Goal: Information Seeking & Learning: Learn about a topic

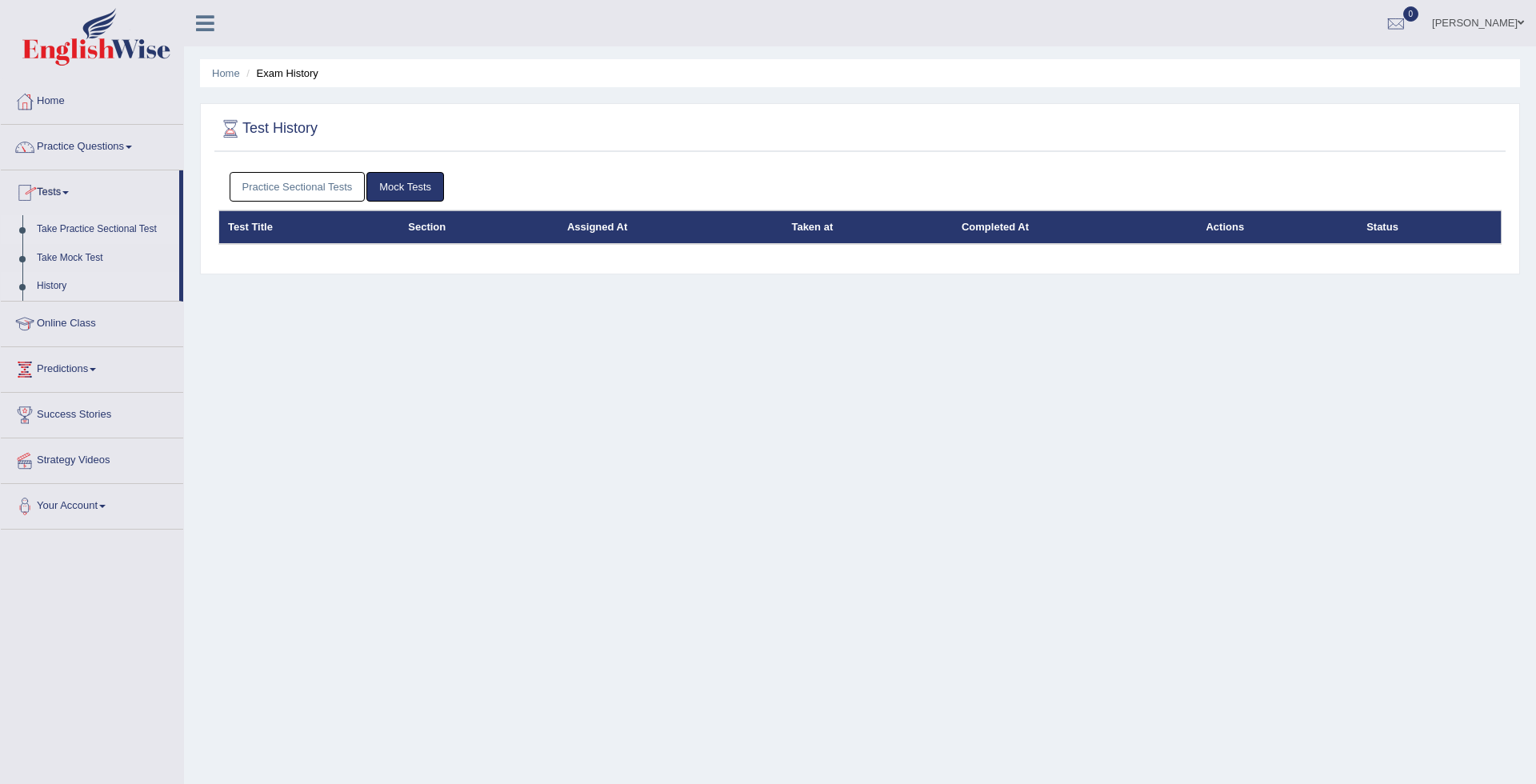
click at [87, 236] on link "Take Practice Sectional Test" at bounding box center [104, 230] width 150 height 29
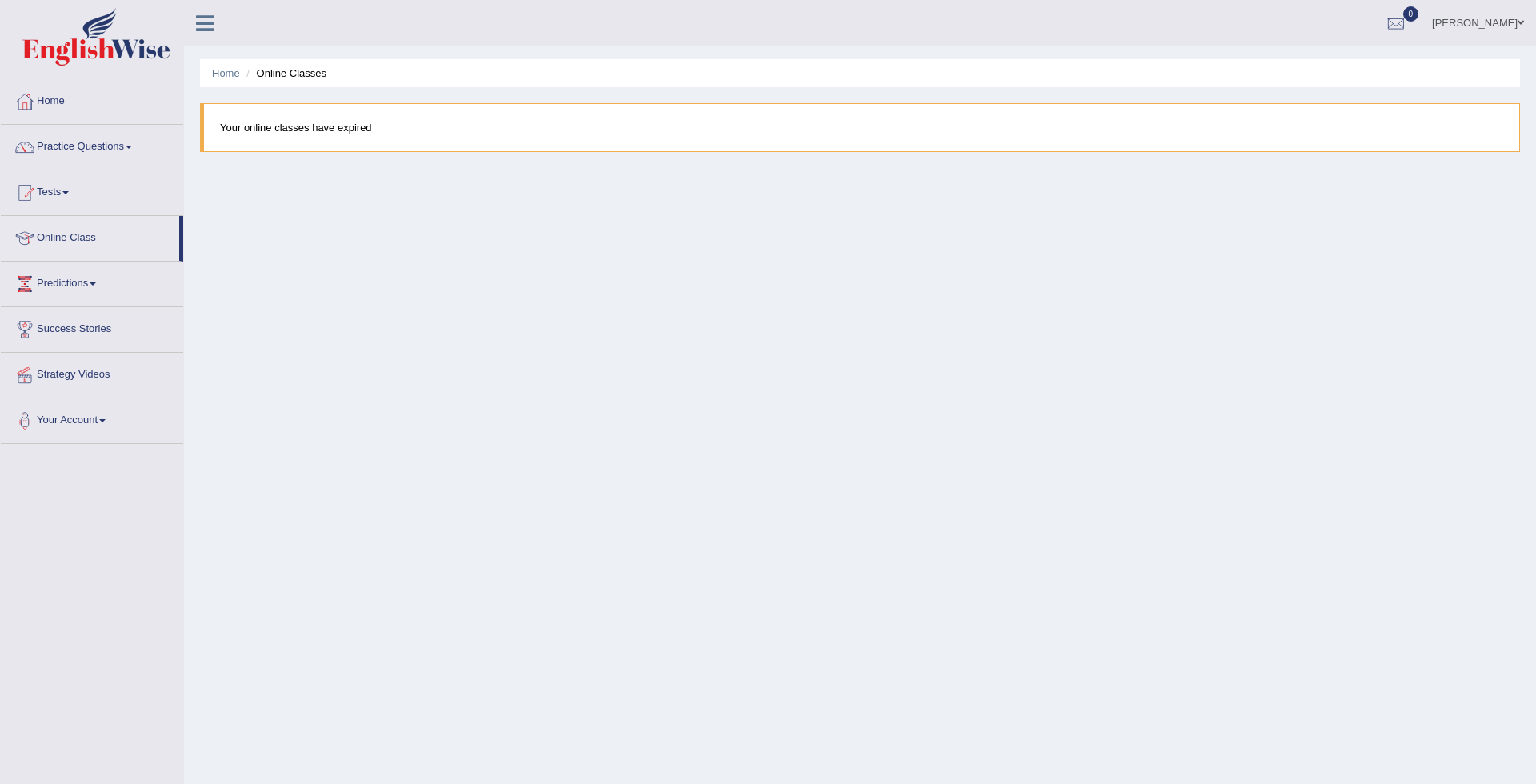
click at [47, 213] on li "Tests Take Practice Sectional Test Take Mock Test History" at bounding box center [92, 194] width 182 height 46
click at [99, 230] on link "Take Practice Sectional Test" at bounding box center [104, 230] width 150 height 29
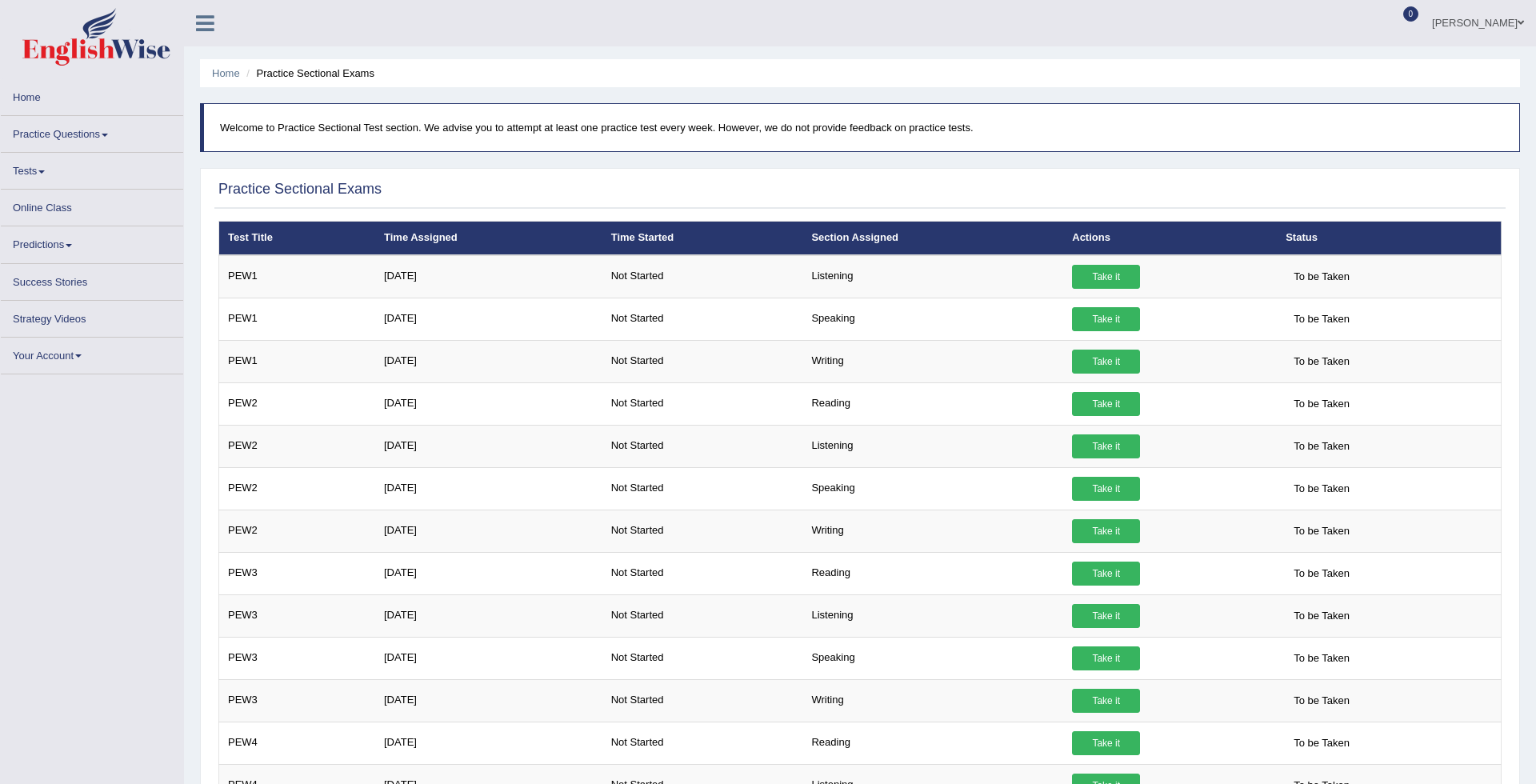
click at [116, 133] on link "Practice Questions" at bounding box center [92, 131] width 182 height 32
click at [104, 135] on link "Practice Questions" at bounding box center [92, 131] width 182 height 32
click at [107, 138] on link "Practice Questions" at bounding box center [92, 131] width 182 height 32
click at [36, 97] on link "Home" at bounding box center [92, 95] width 182 height 32
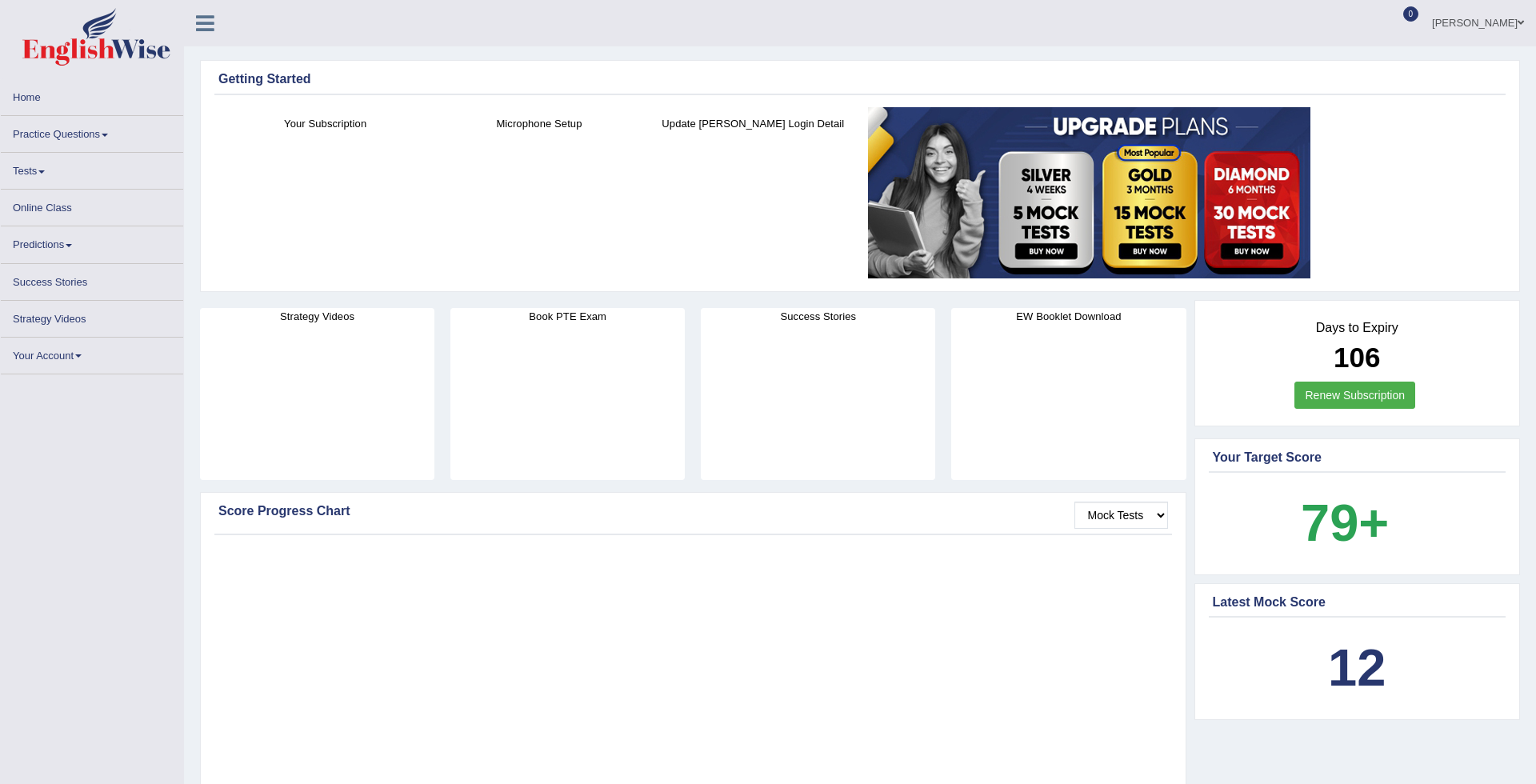
click at [108, 136] on span at bounding box center [104, 136] width 6 height 4
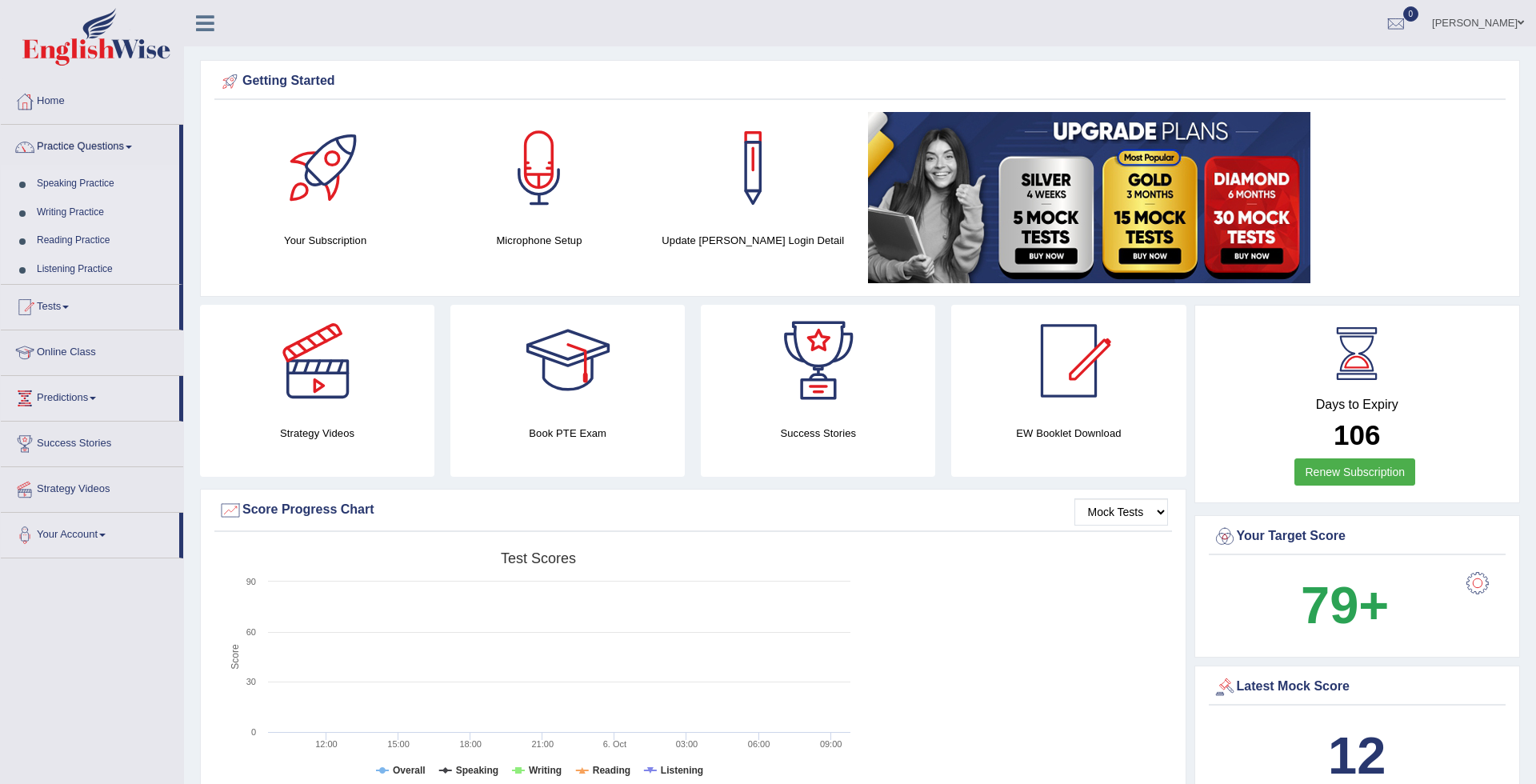
click at [101, 151] on link "Practice Questions" at bounding box center [90, 145] width 179 height 40
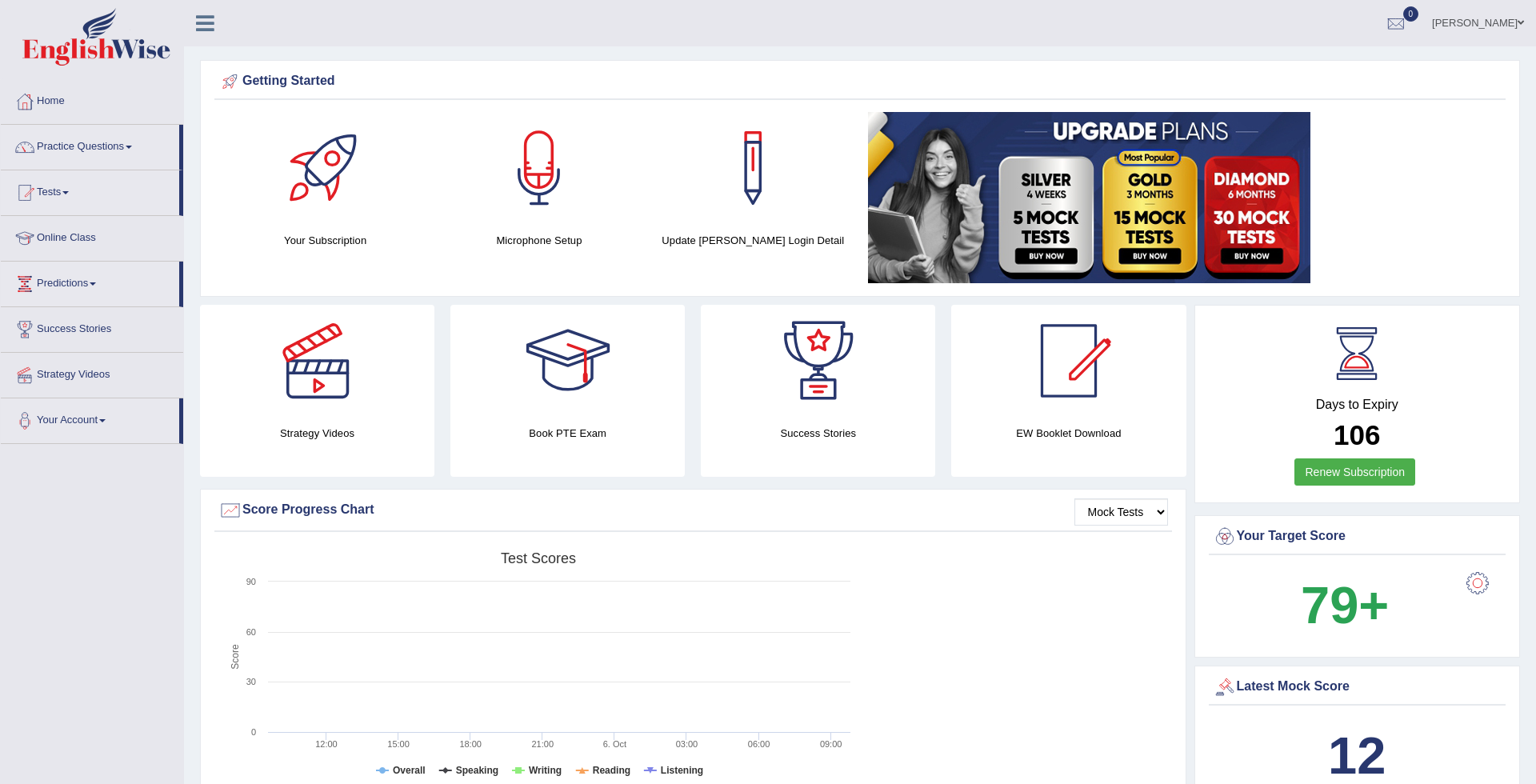
click at [101, 151] on div at bounding box center [768, 392] width 1536 height 784
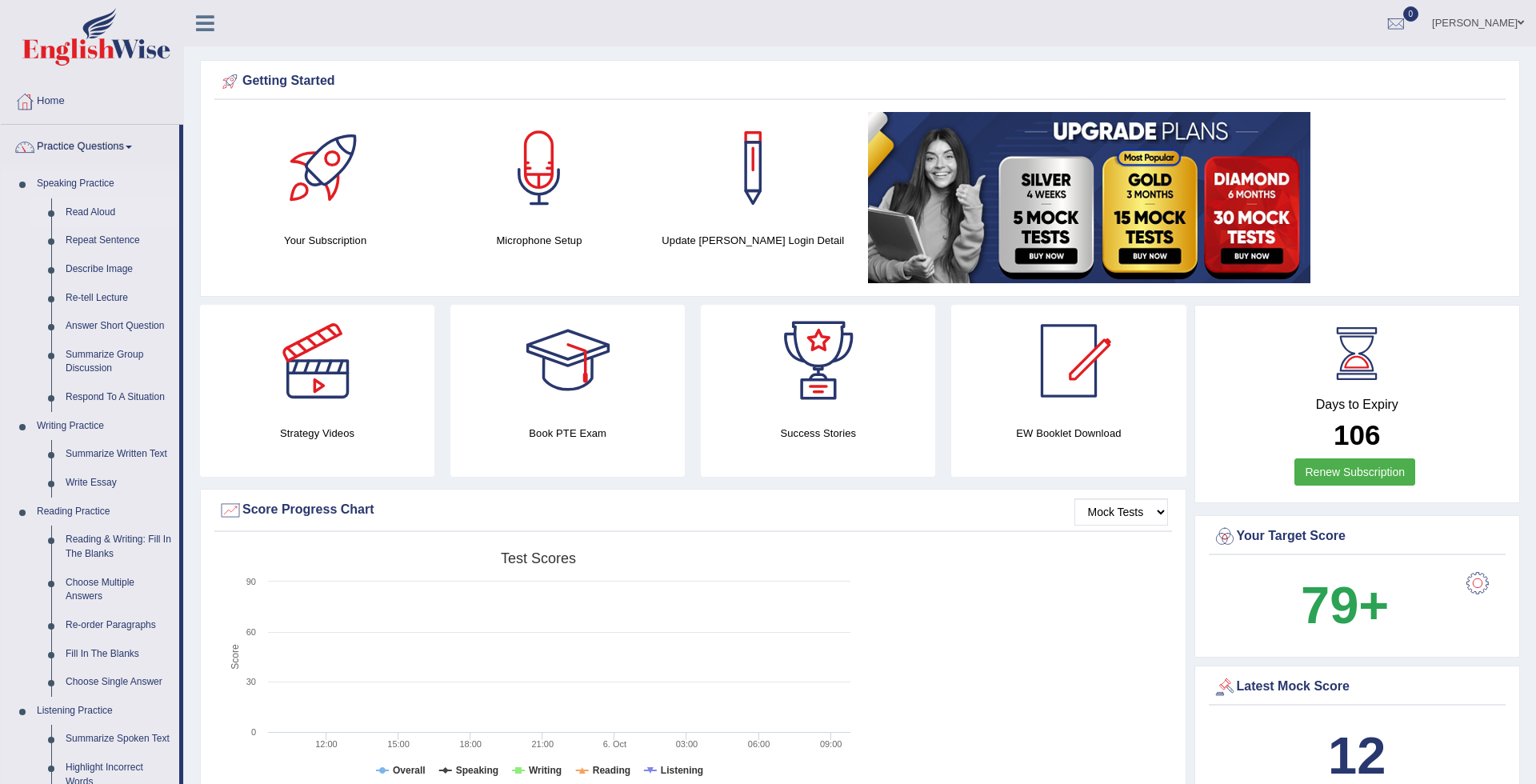
click at [87, 214] on link "Read Aloud" at bounding box center [119, 212] width 121 height 29
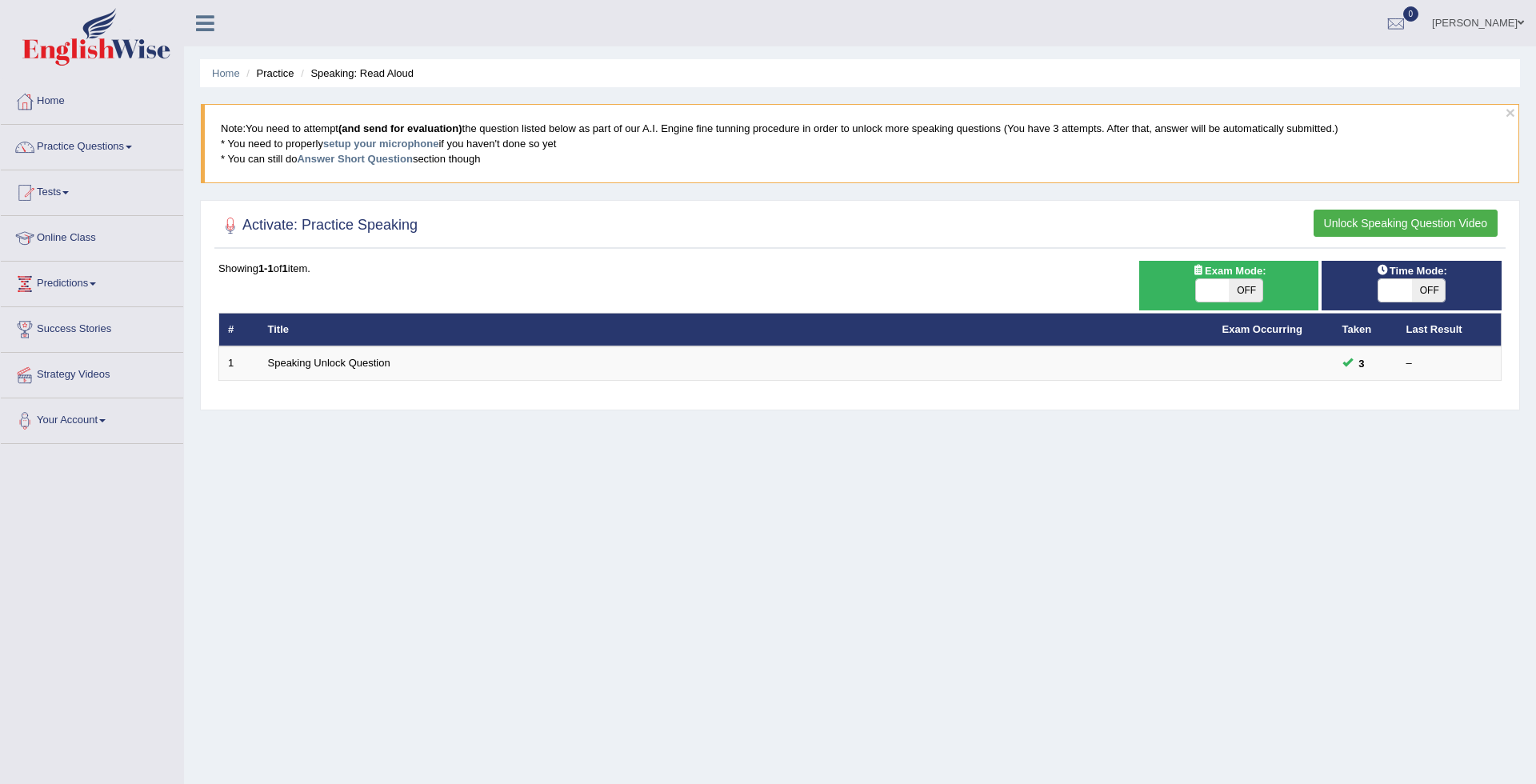
click at [1250, 293] on span "OFF" at bounding box center [1246, 291] width 33 height 23
checkbox input "true"
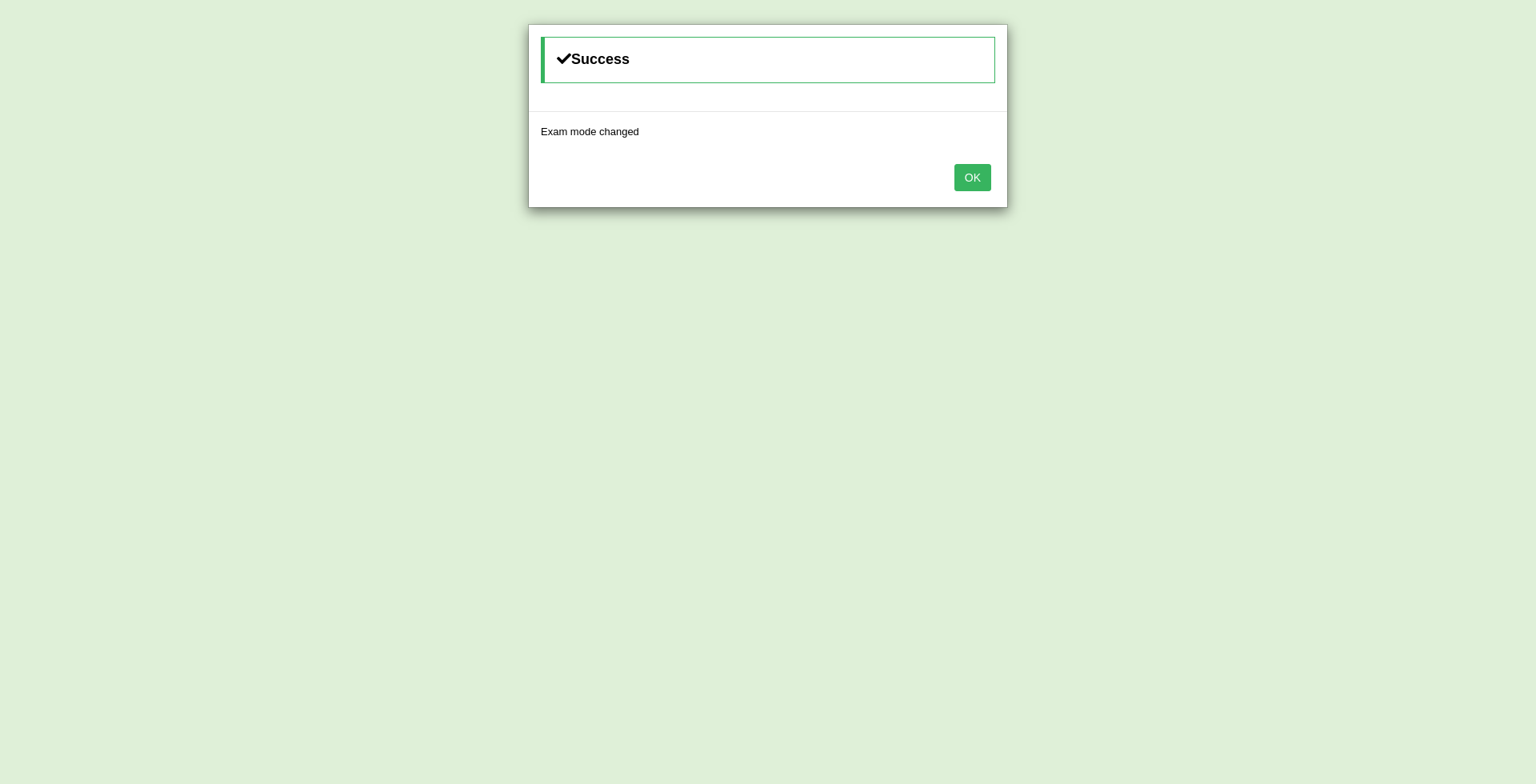
click at [980, 179] on button "OK" at bounding box center [973, 177] width 37 height 27
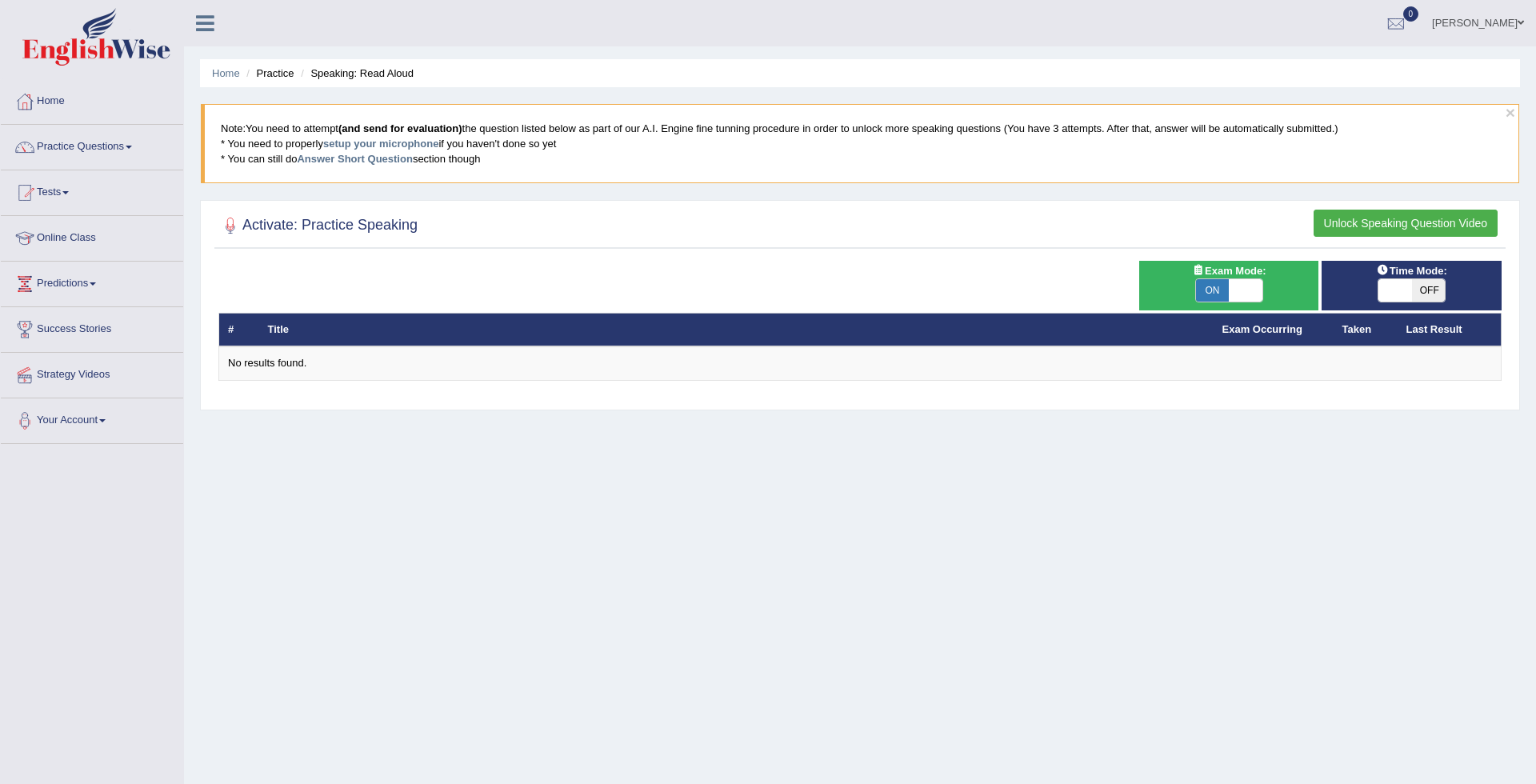
click at [1424, 296] on span "OFF" at bounding box center [1429, 291] width 33 height 23
checkbox input "true"
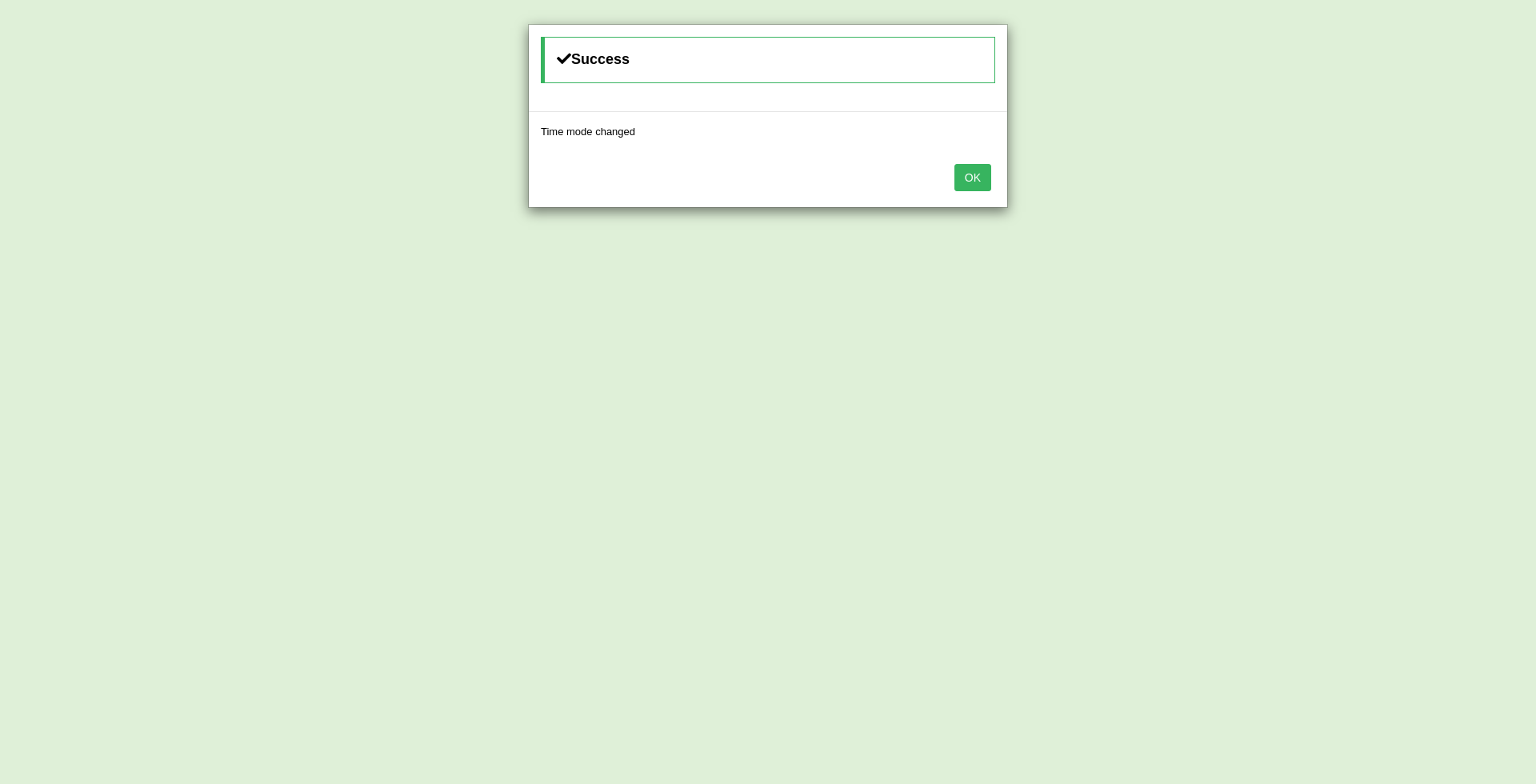
click at [983, 180] on button "OK" at bounding box center [973, 177] width 37 height 27
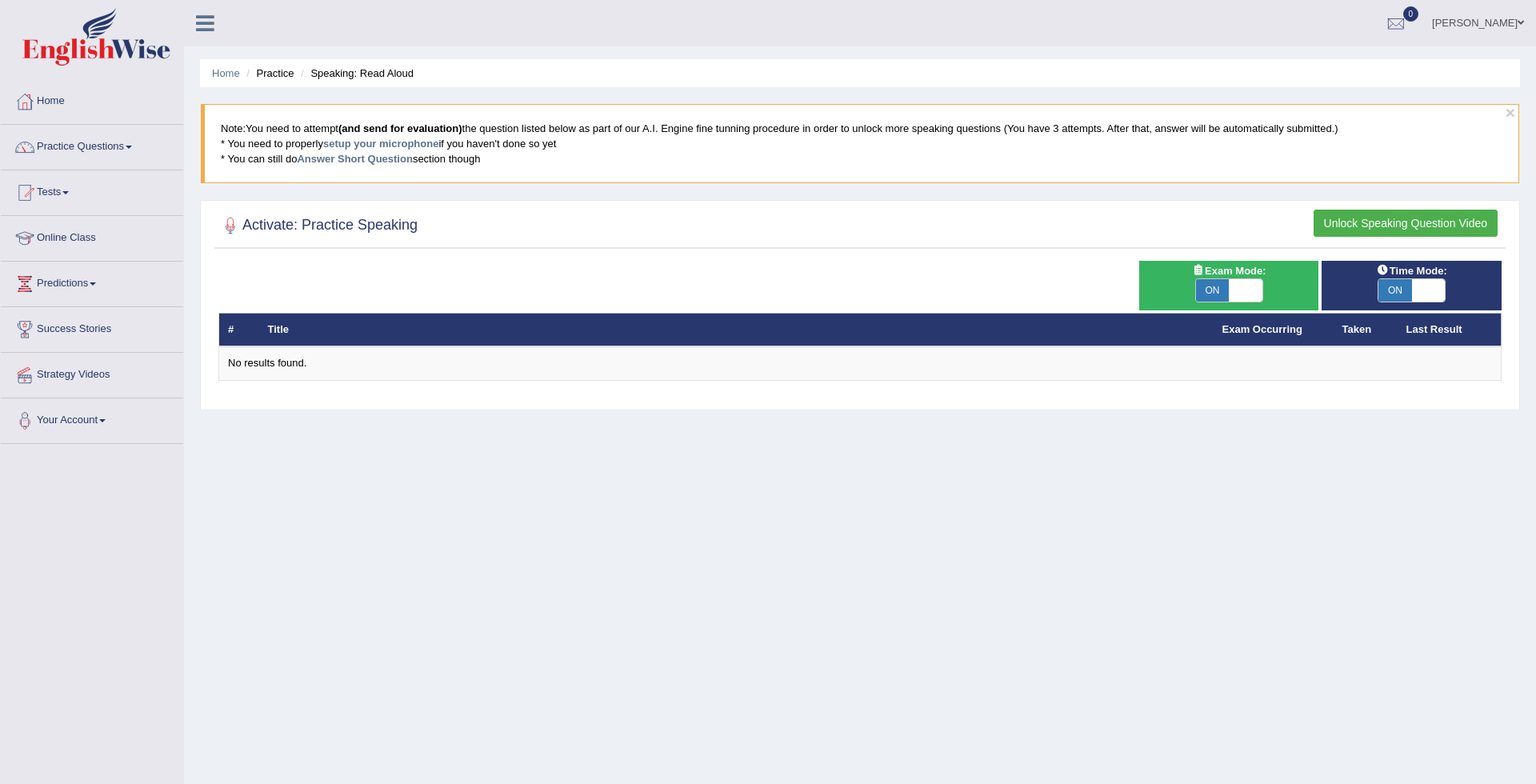
click at [848, 328] on th "Title" at bounding box center [737, 329] width 955 height 33
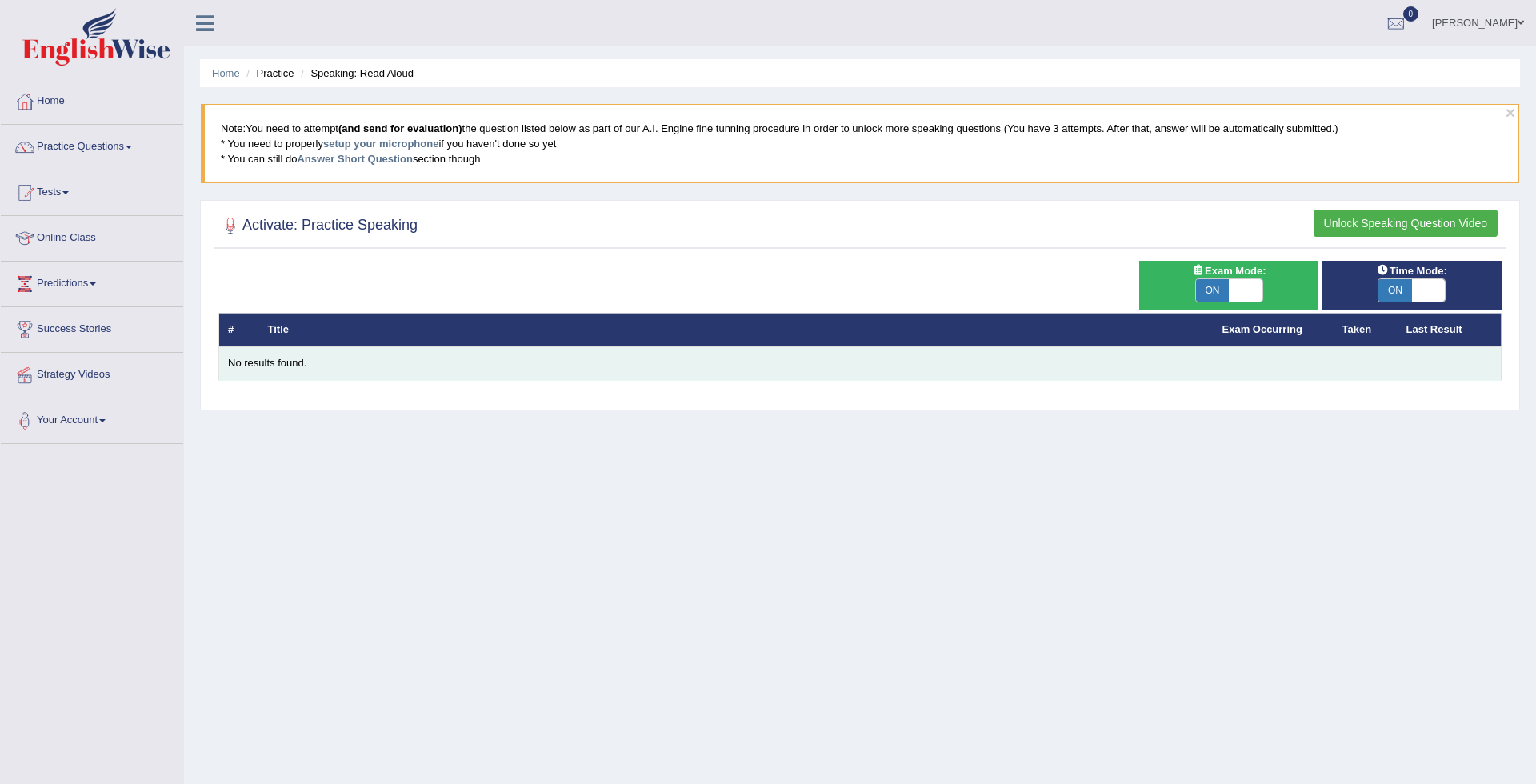
click at [609, 367] on div "No results found." at bounding box center [860, 363] width 1264 height 15
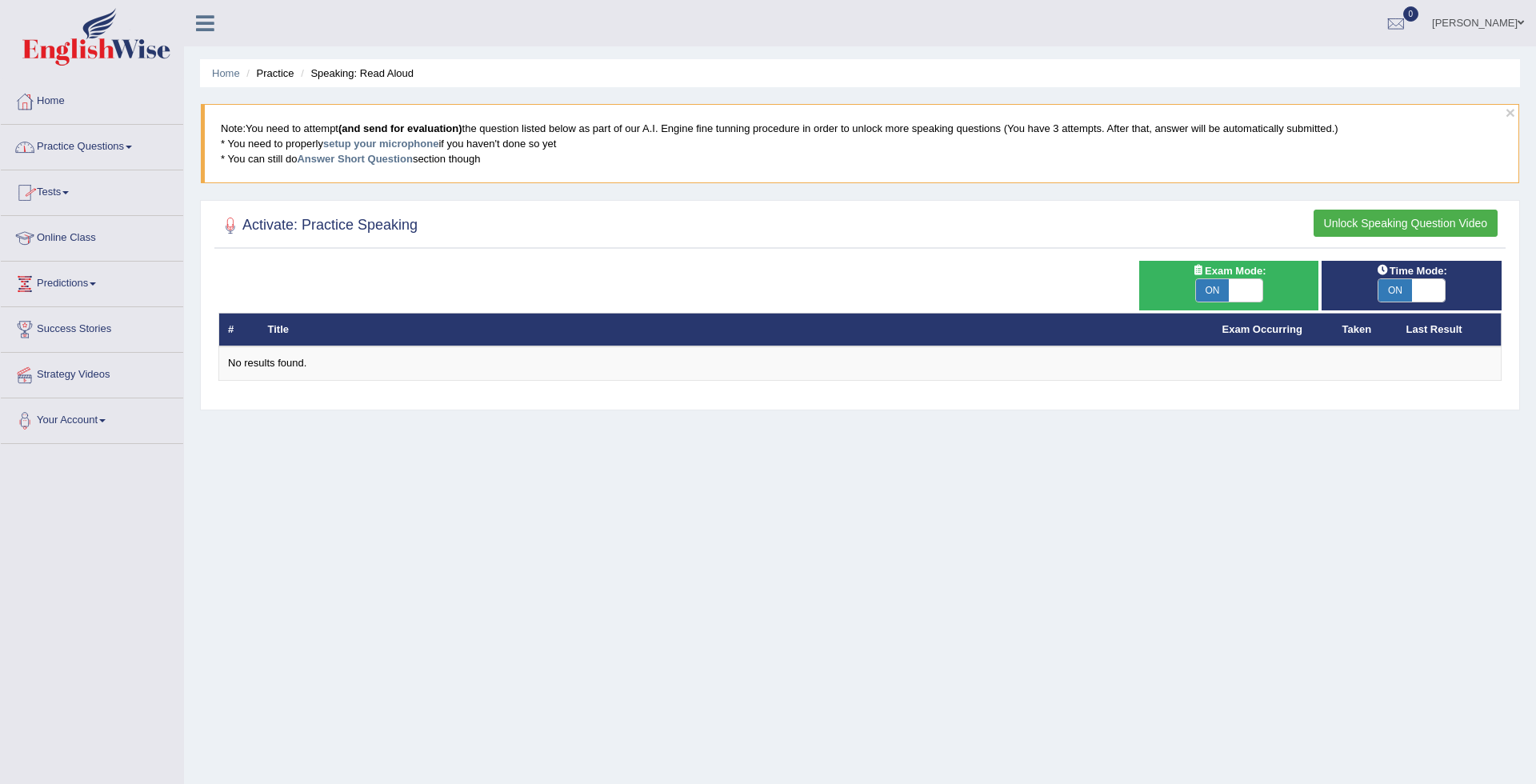
click at [127, 154] on link "Practice Questions" at bounding box center [92, 145] width 182 height 40
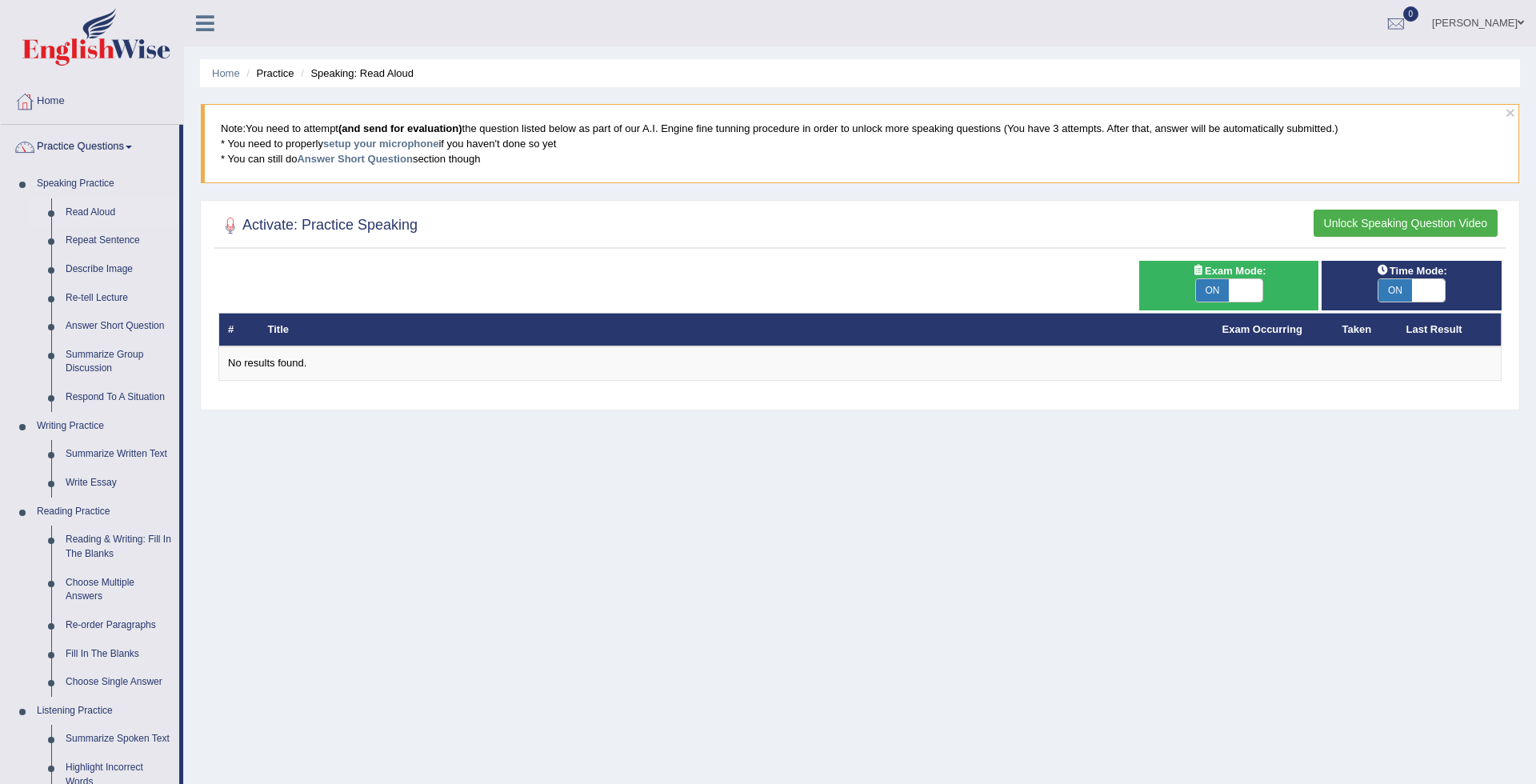
click at [90, 212] on div at bounding box center [768, 392] width 1536 height 784
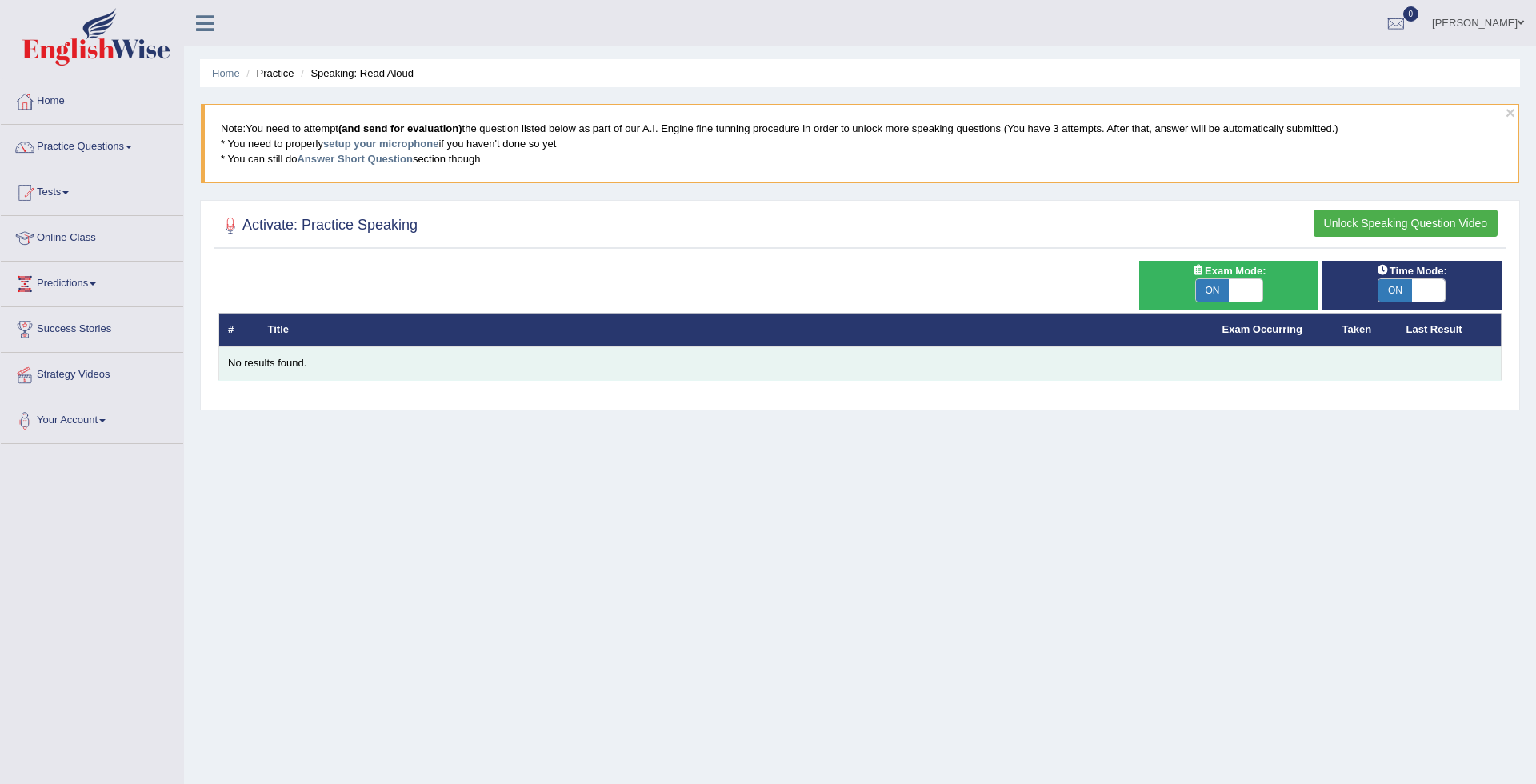
click at [448, 357] on div "No results found." at bounding box center [860, 363] width 1264 height 15
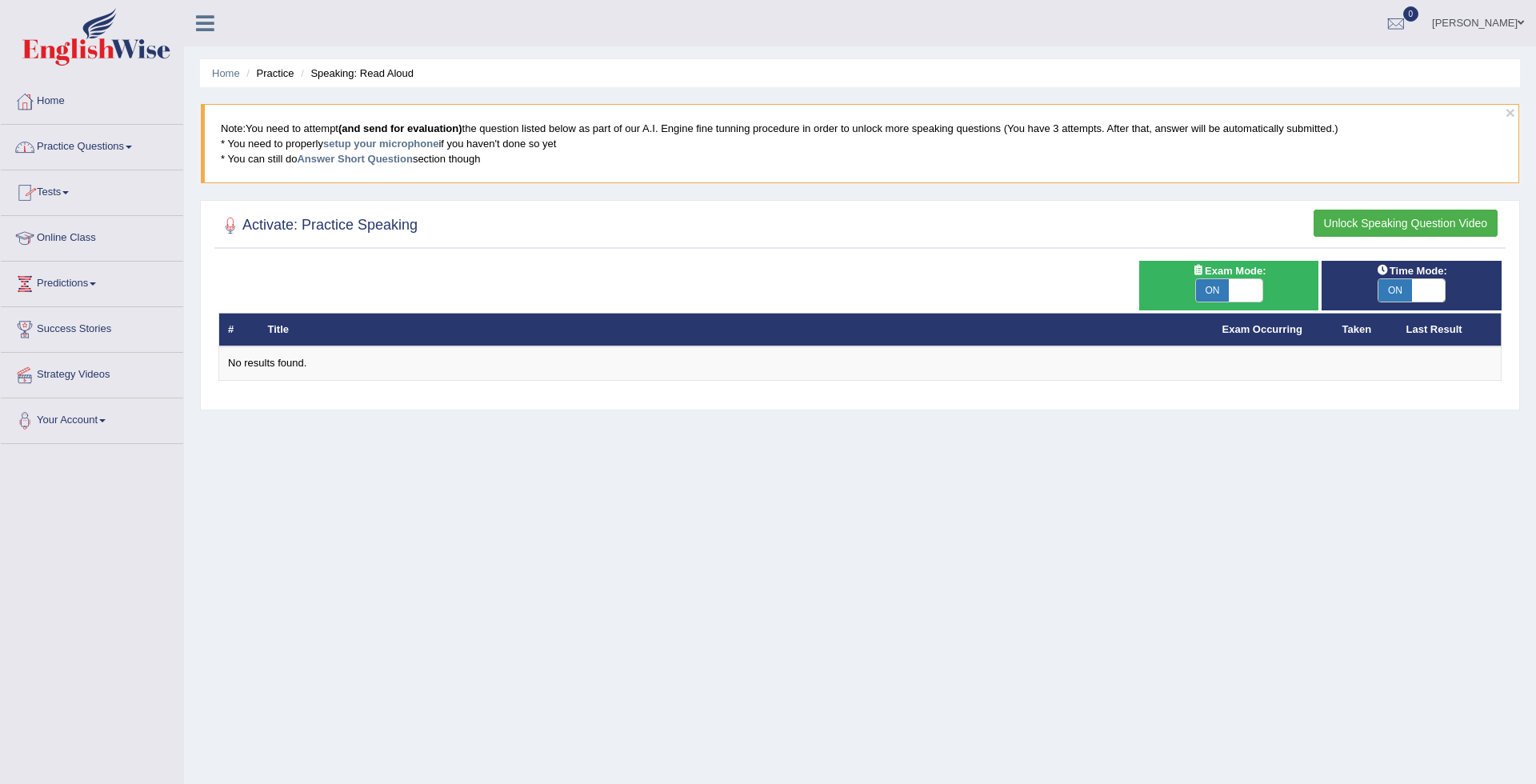
click at [130, 157] on link "Practice Questions" at bounding box center [92, 145] width 182 height 40
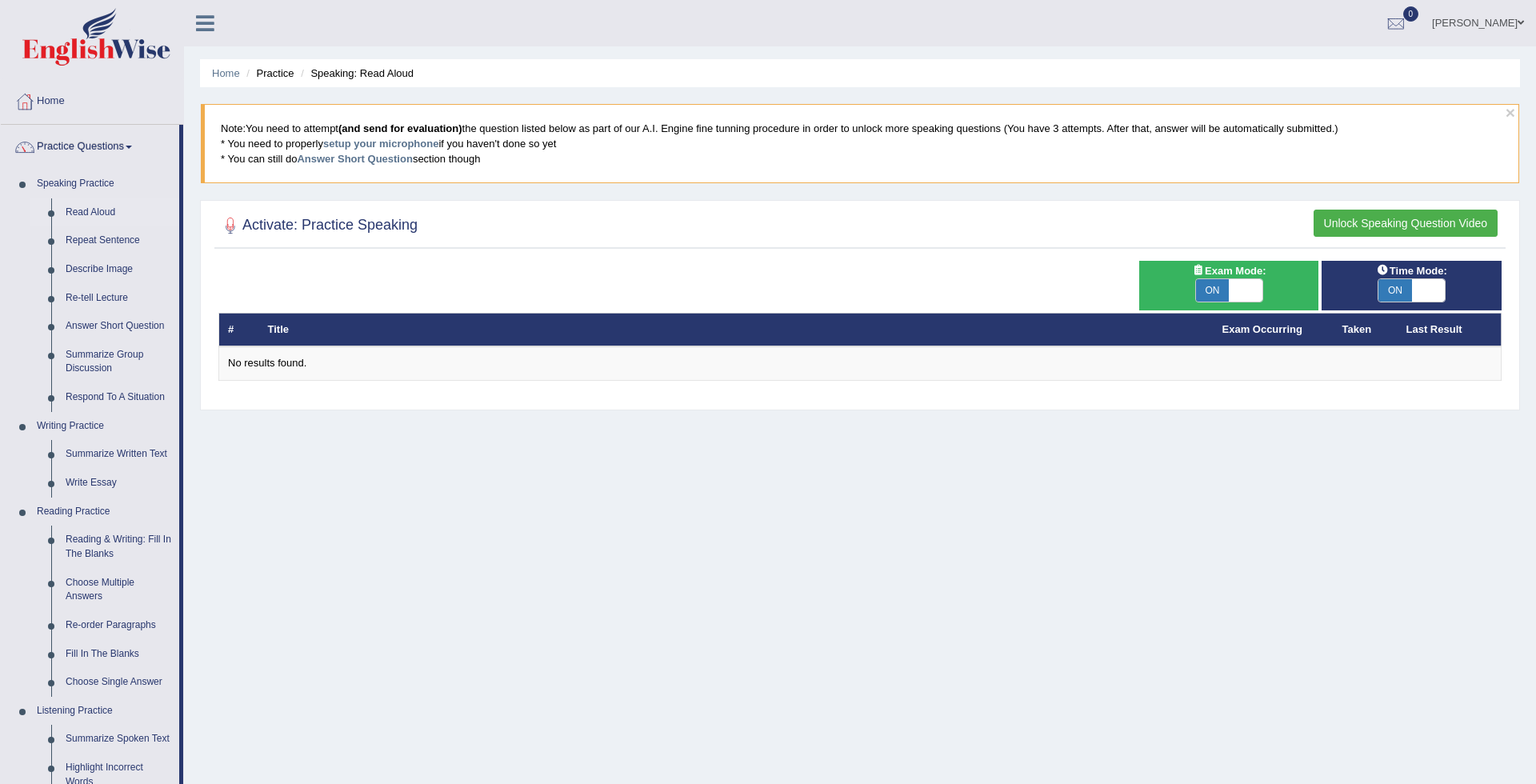
click at [89, 215] on div at bounding box center [768, 392] width 1536 height 784
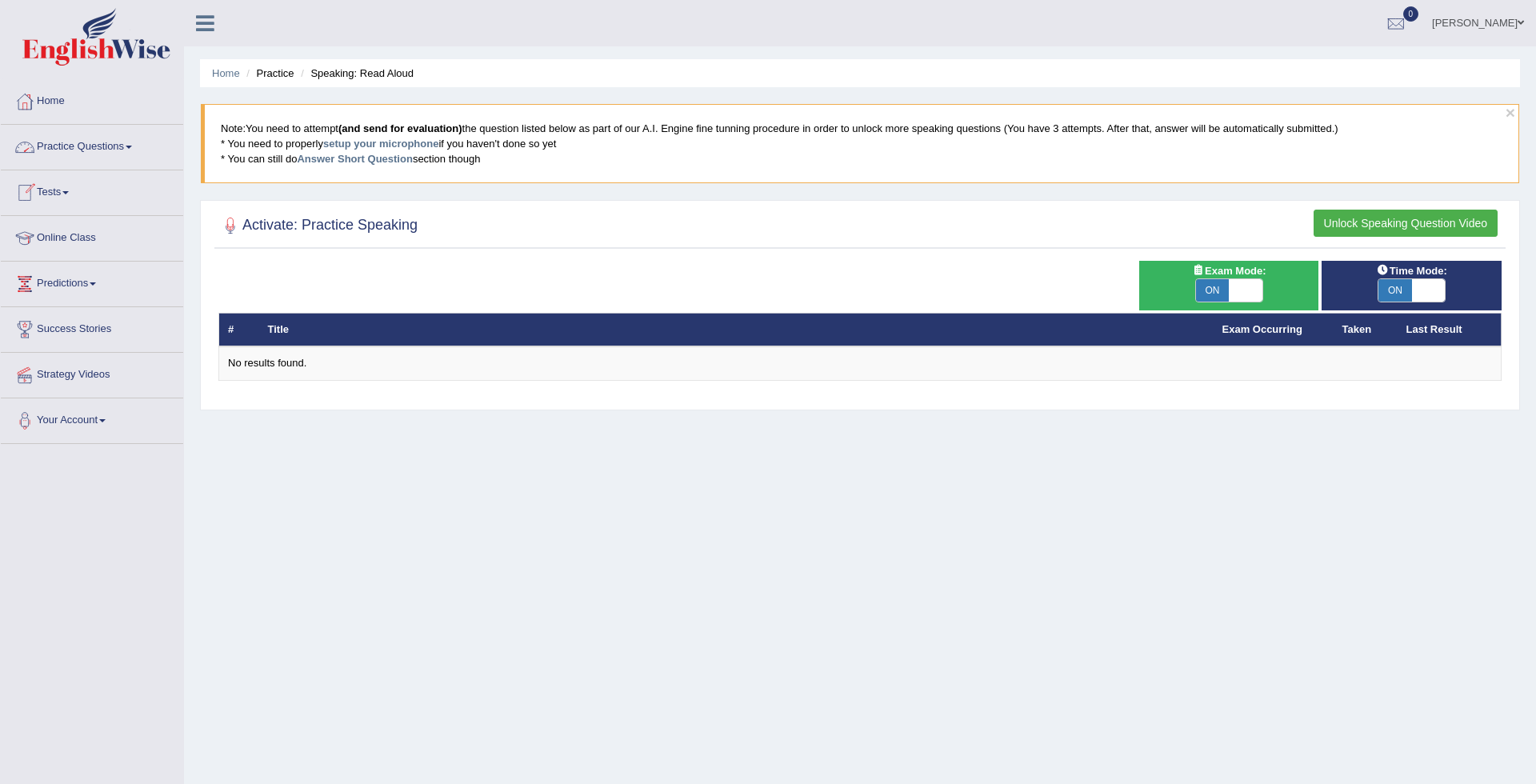
click at [74, 150] on link "Practice Questions" at bounding box center [92, 145] width 182 height 40
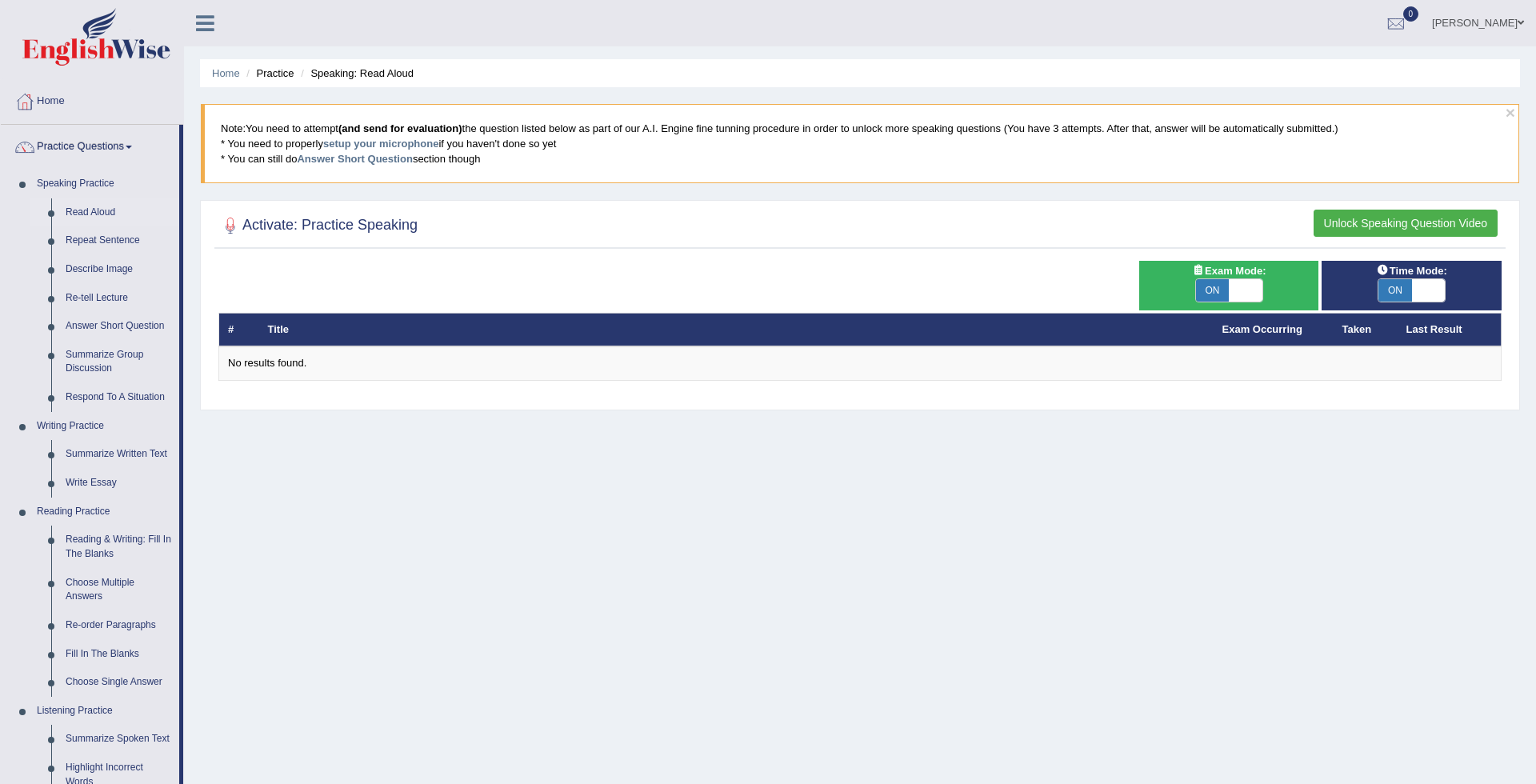
click at [97, 212] on div at bounding box center [768, 392] width 1536 height 784
click at [97, 212] on link "Read Aloud" at bounding box center [119, 212] width 121 height 29
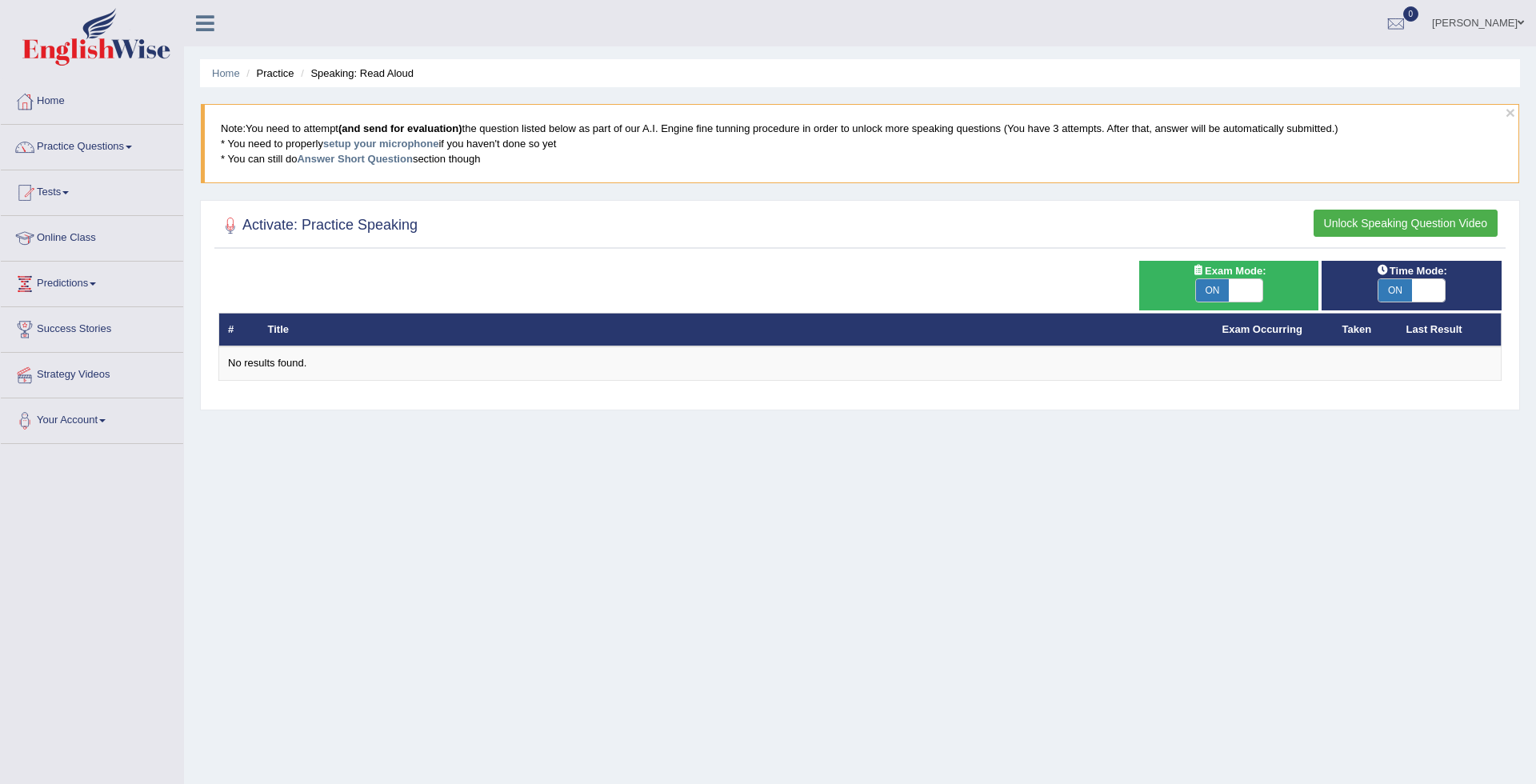
click at [1448, 226] on button "Unlock Speaking Question Video" at bounding box center [1406, 222] width 184 height 27
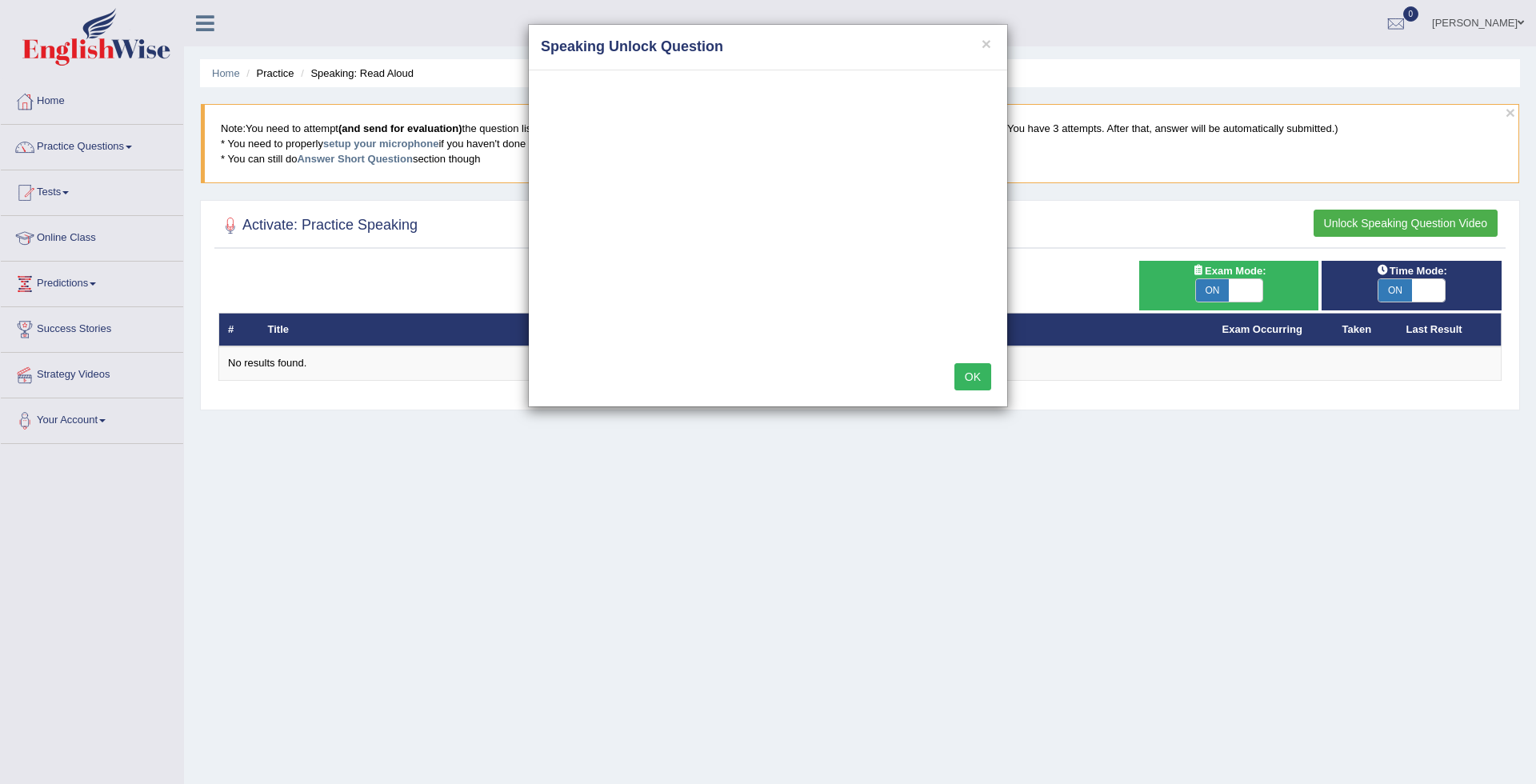
click at [1357, 222] on div "× Speaking Unlock Question OK" at bounding box center [768, 392] width 1536 height 784
click at [1202, 290] on div "× Speaking Unlock Question OK" at bounding box center [768, 392] width 1536 height 784
click at [1213, 286] on div "× Speaking Unlock Question OK" at bounding box center [768, 392] width 1536 height 784
click at [1249, 285] on div "× Speaking Unlock Question OK" at bounding box center [768, 392] width 1536 height 784
click at [1388, 286] on div "× Speaking Unlock Question OK" at bounding box center [768, 392] width 1536 height 784
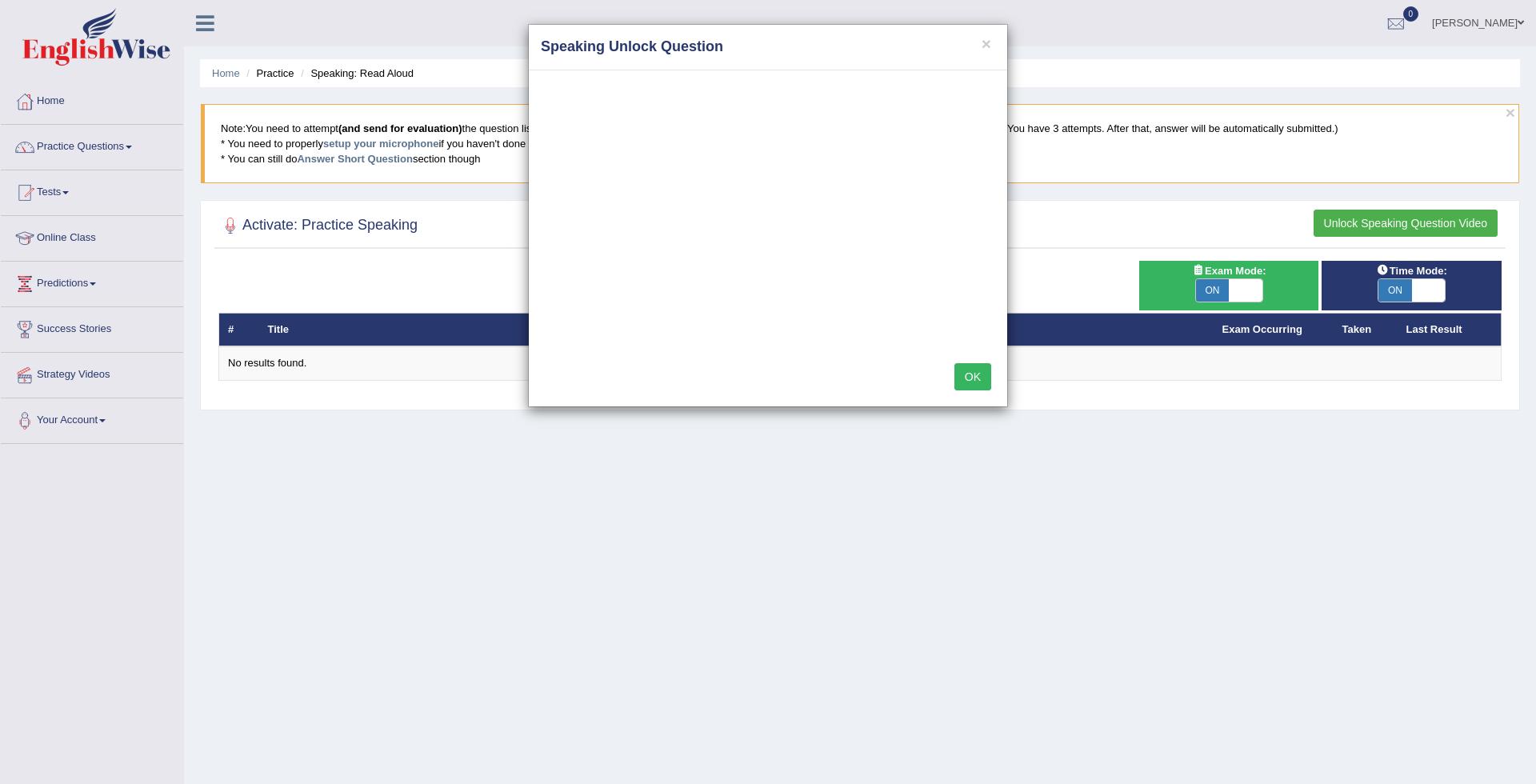
click at [974, 369] on button "OK" at bounding box center [973, 377] width 37 height 27
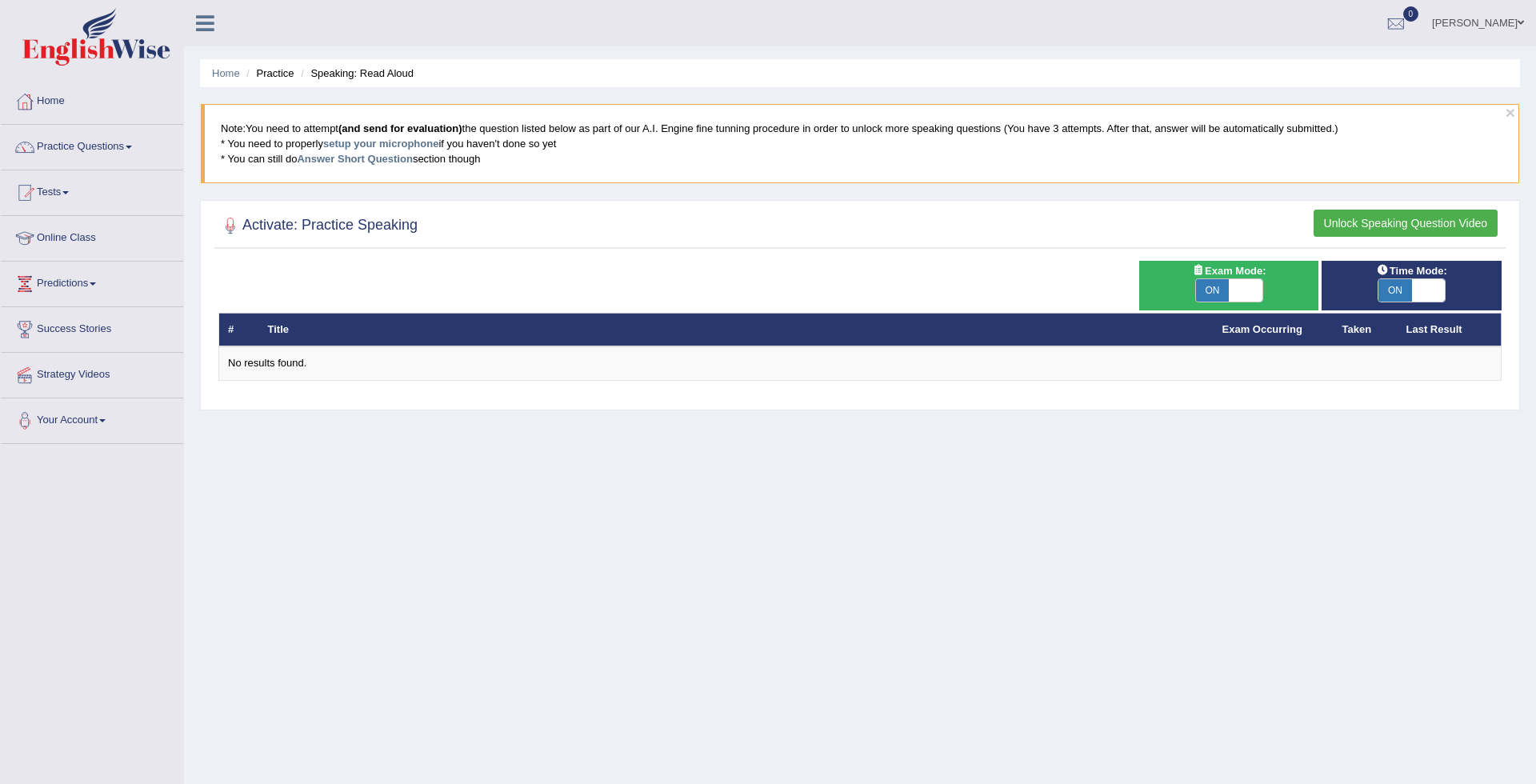
click at [1242, 280] on span at bounding box center [1246, 291] width 33 height 23
checkbox input "false"
click at [0, 0] on div "Success Exam mode changed OK" at bounding box center [0, 0] width 0 height 0
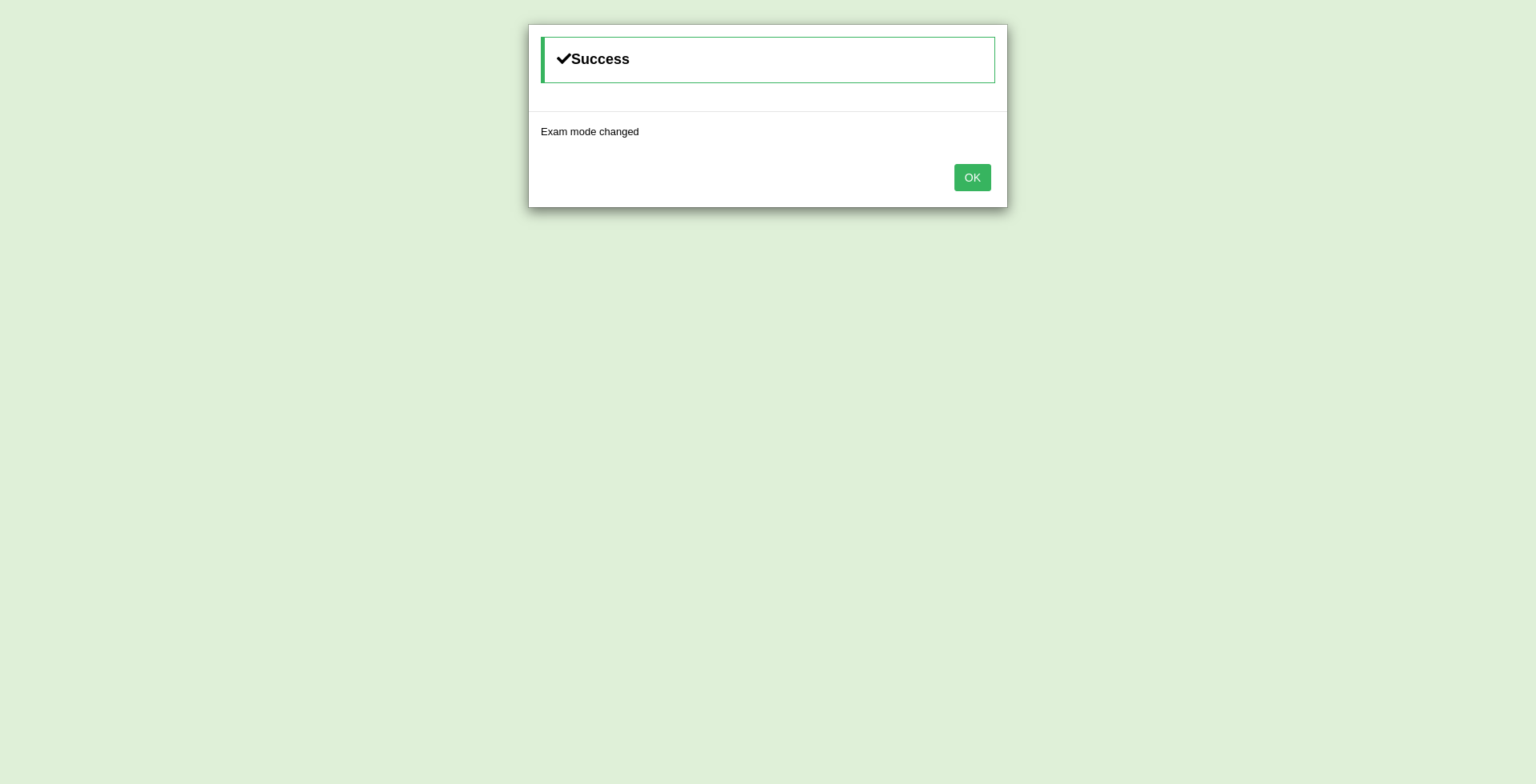
click at [976, 166] on button "OK" at bounding box center [973, 177] width 37 height 27
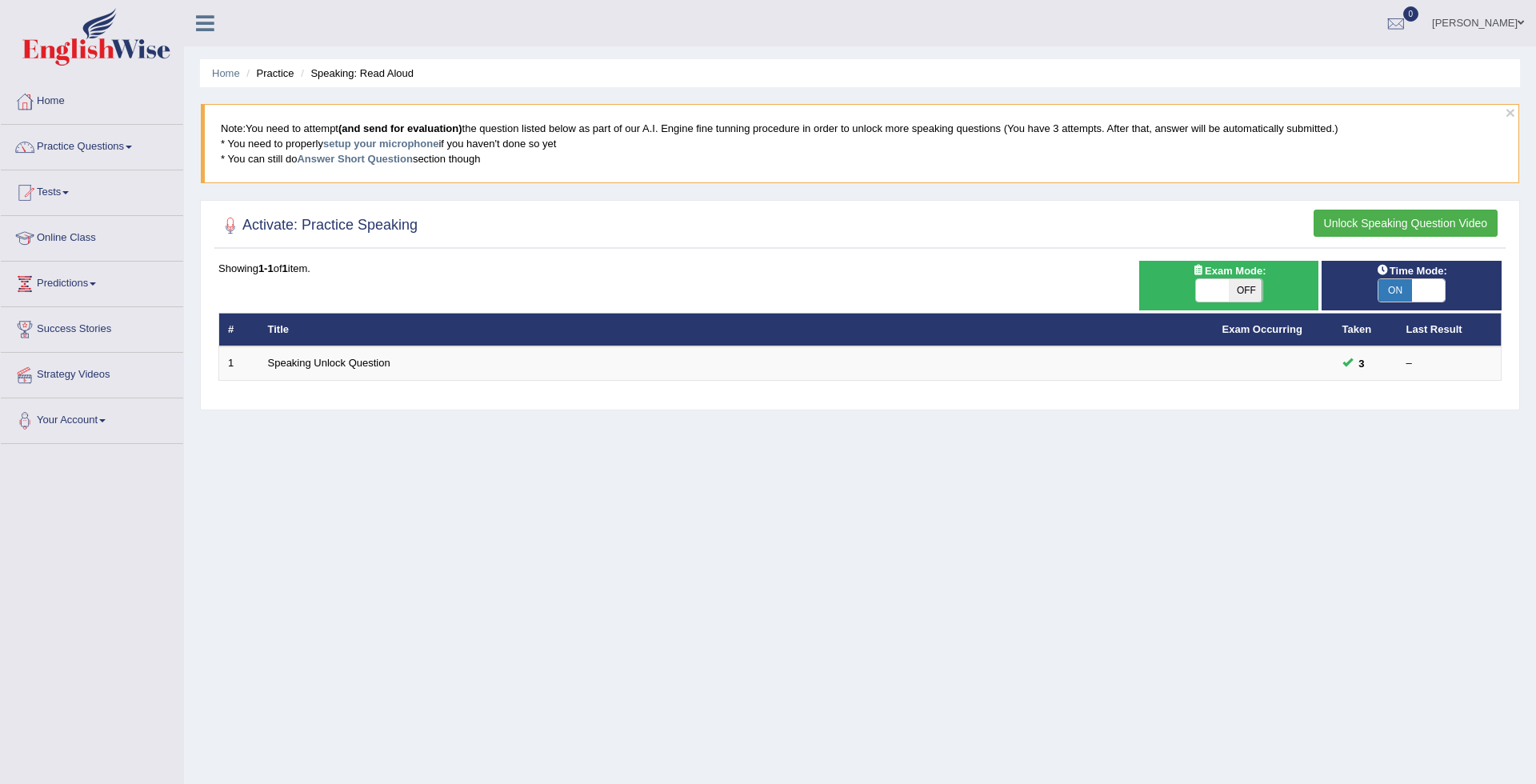
click at [1418, 291] on span at bounding box center [1429, 291] width 33 height 23
checkbox input "false"
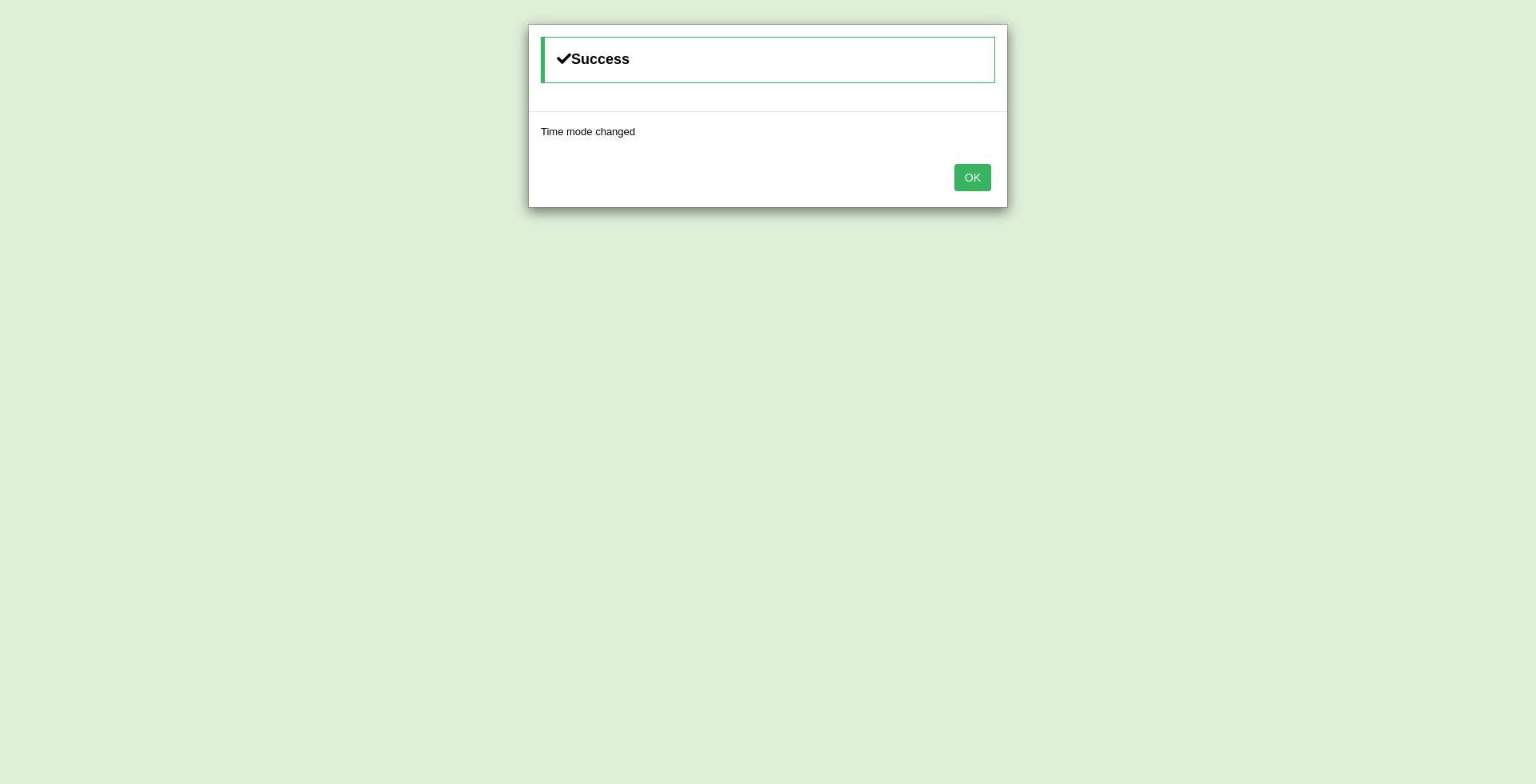
click at [994, 173] on div "OK" at bounding box center [768, 180] width 478 height 56
click at [990, 171] on button "OK" at bounding box center [973, 177] width 37 height 27
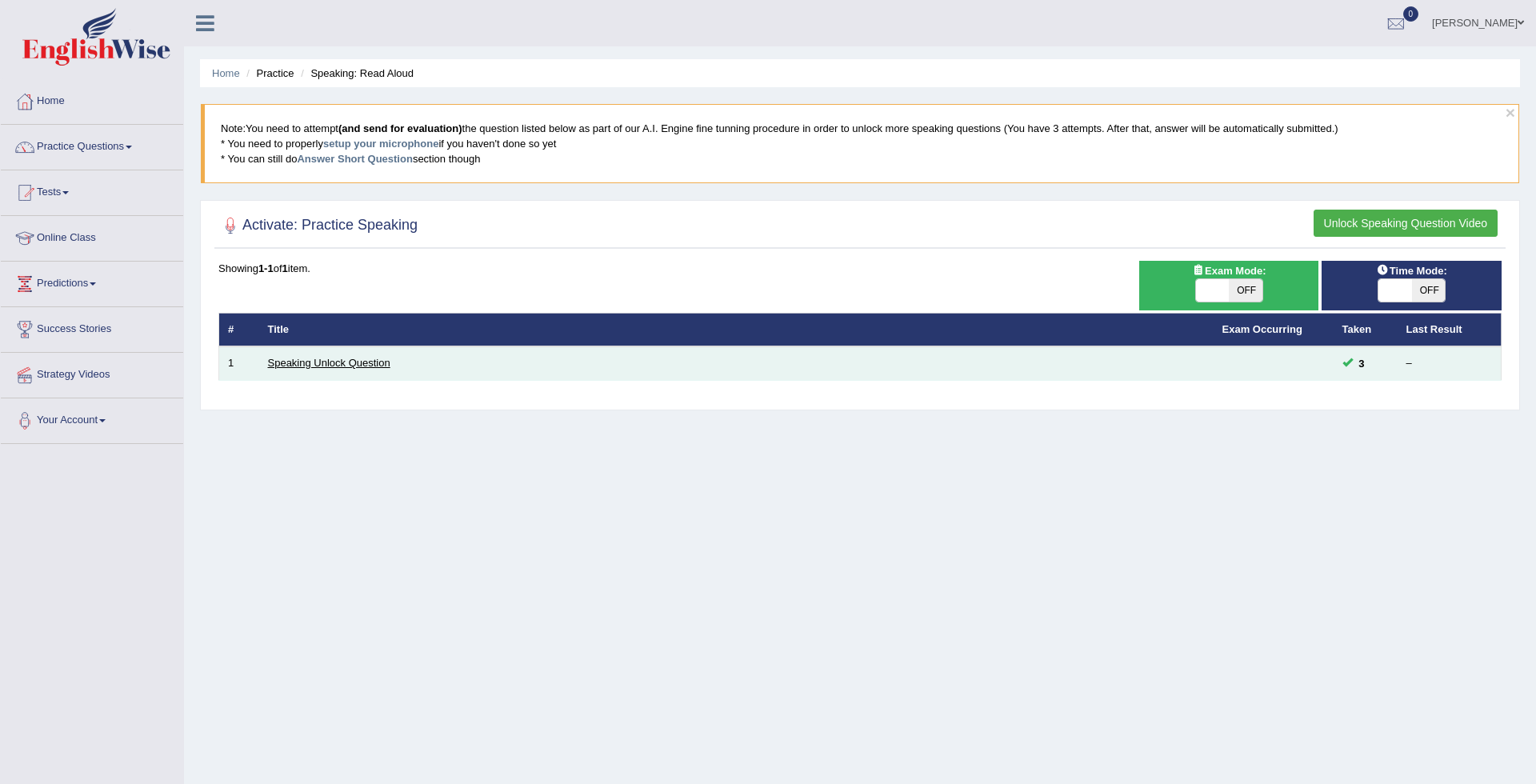
click at [385, 364] on link "Speaking Unlock Question" at bounding box center [329, 363] width 123 height 12
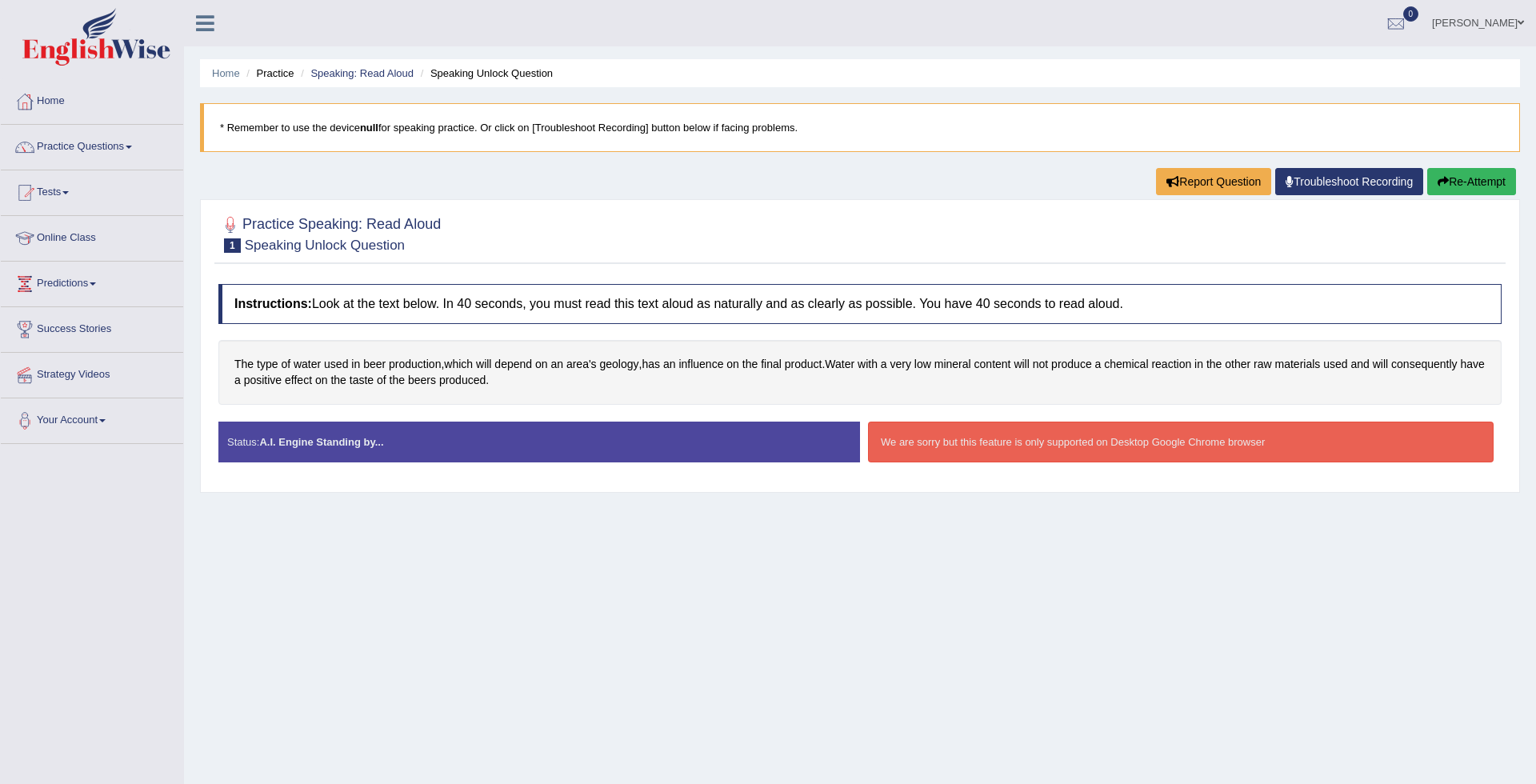
click at [999, 441] on div "We are sorry but this feature is only supported on Desktop Google Chrome browser" at bounding box center [1181, 441] width 626 height 41
click at [913, 443] on div "We are sorry but this feature is only supported on Desktop Google Chrome browser" at bounding box center [1181, 441] width 626 height 41
click at [1448, 181] on button "Re-Attempt" at bounding box center [1471, 181] width 88 height 27
